Goal: Task Accomplishment & Management: Use online tool/utility

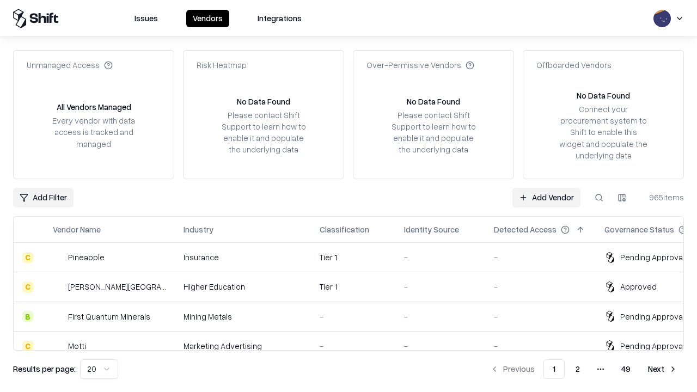
click at [547, 197] on link "Add Vendor" at bounding box center [547, 198] width 68 height 20
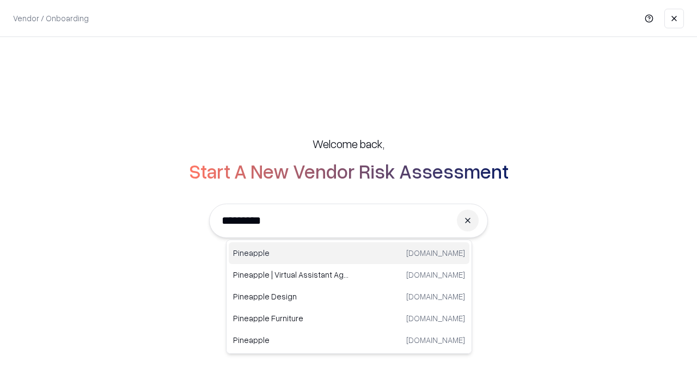
click at [349, 253] on div "Pineapple [DOMAIN_NAME]" at bounding box center [349, 253] width 241 height 22
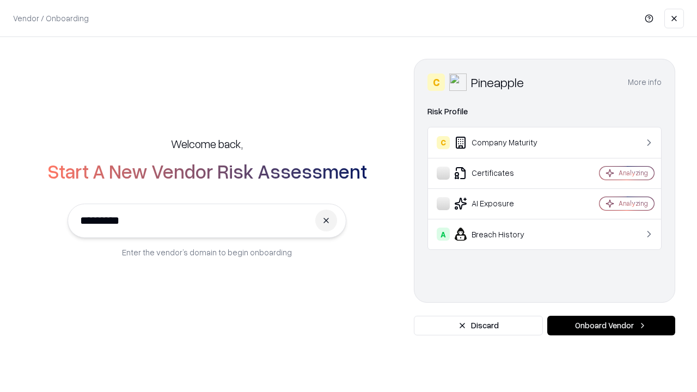
type input "*********"
click at [611, 326] on button "Onboard Vendor" at bounding box center [612, 326] width 128 height 20
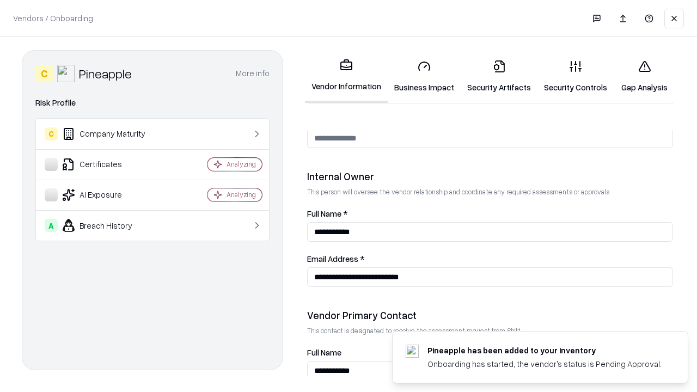
scroll to position [565, 0]
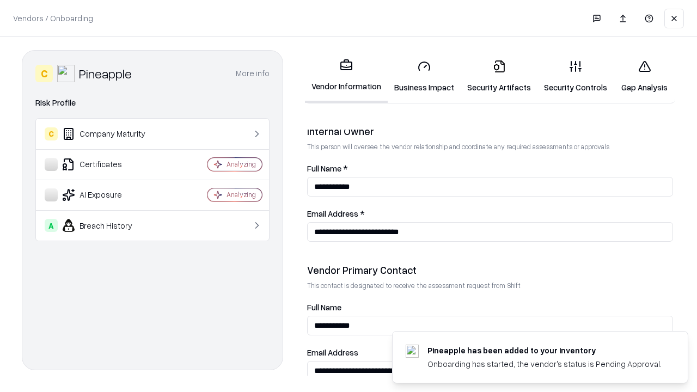
click at [424, 76] on link "Business Impact" at bounding box center [424, 76] width 73 height 51
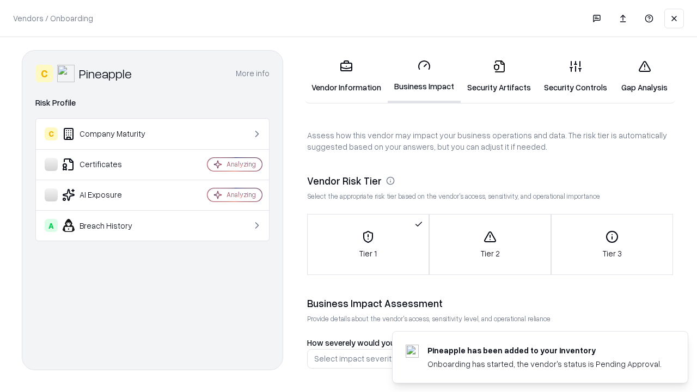
click at [645, 76] on link "Gap Analysis" at bounding box center [645, 76] width 62 height 51
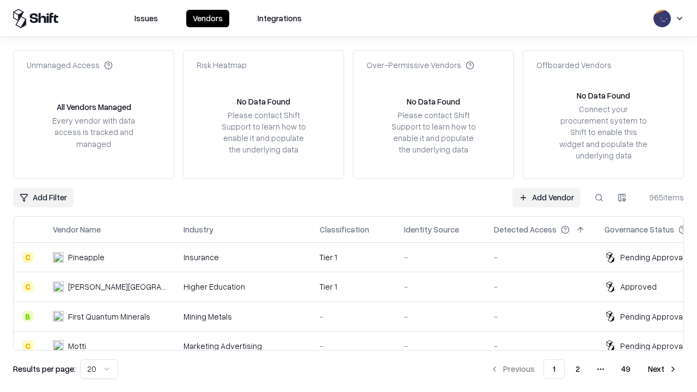
click at [547, 197] on link "Add Vendor" at bounding box center [547, 198] width 68 height 20
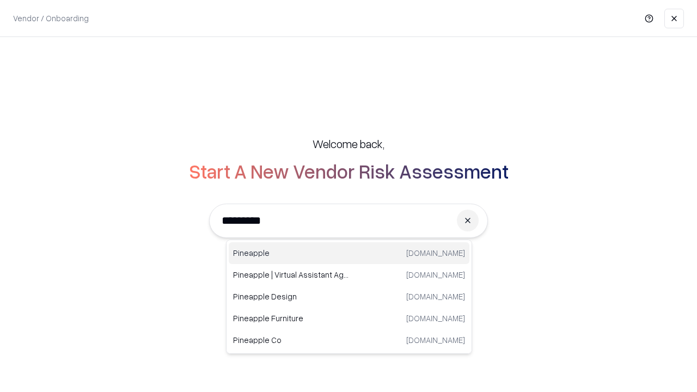
click at [349, 253] on div "Pineapple [DOMAIN_NAME]" at bounding box center [349, 253] width 241 height 22
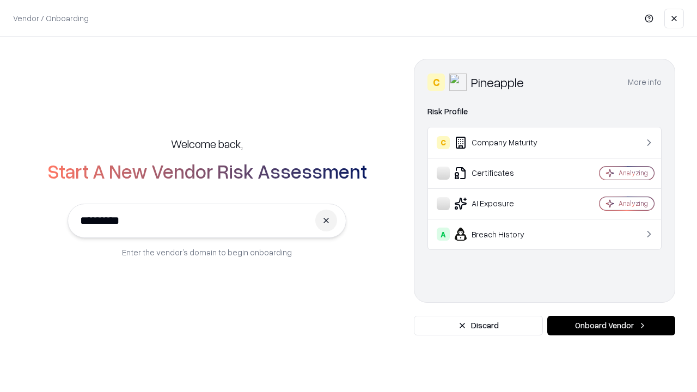
type input "*********"
click at [611, 326] on button "Onboard Vendor" at bounding box center [612, 326] width 128 height 20
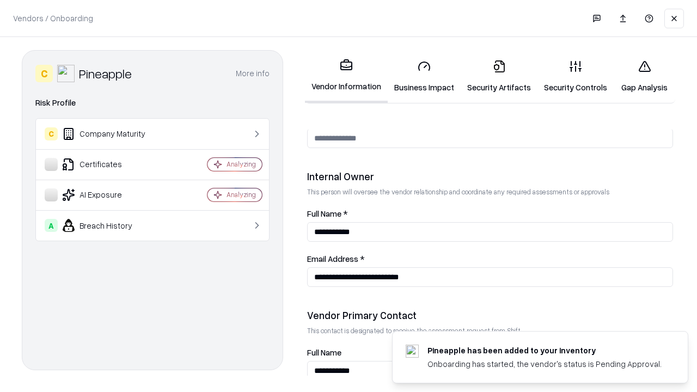
scroll to position [565, 0]
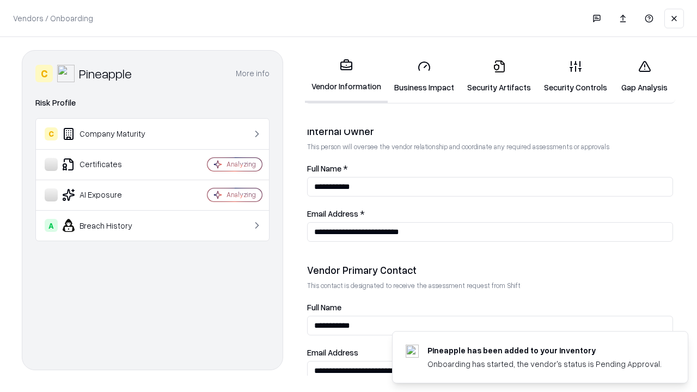
click at [645, 76] on link "Gap Analysis" at bounding box center [645, 76] width 62 height 51
